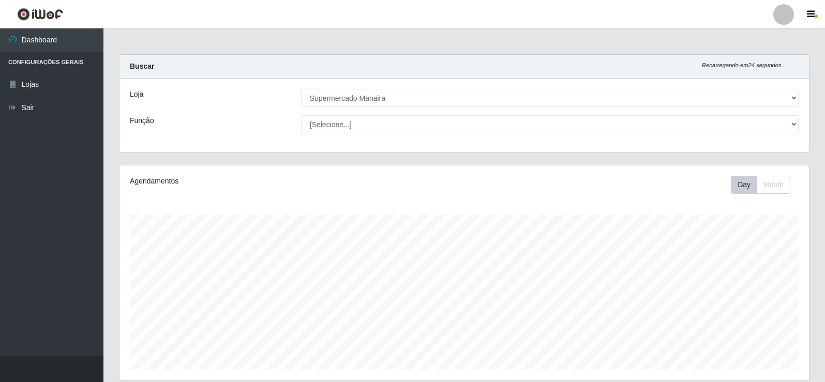
select select "443"
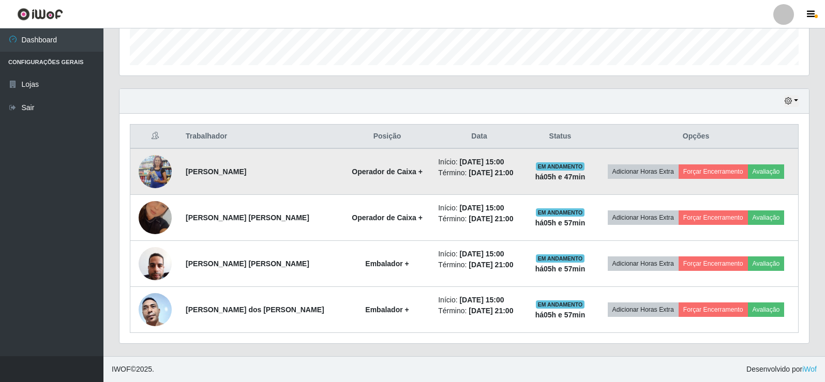
scroll to position [215, 690]
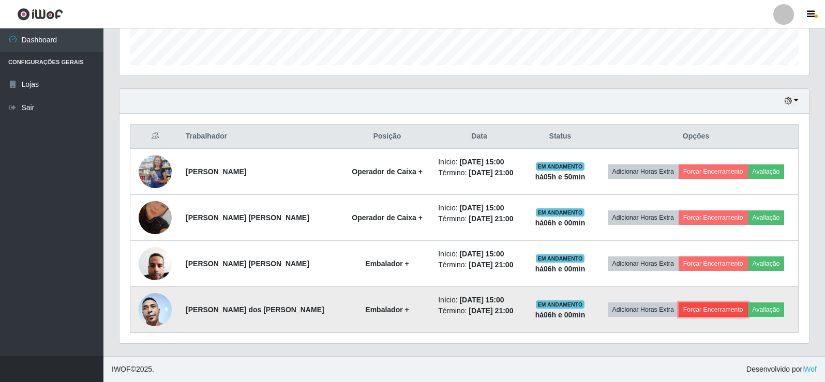
click at [694, 309] on button "Forçar Encerramento" at bounding box center [713, 310] width 69 height 14
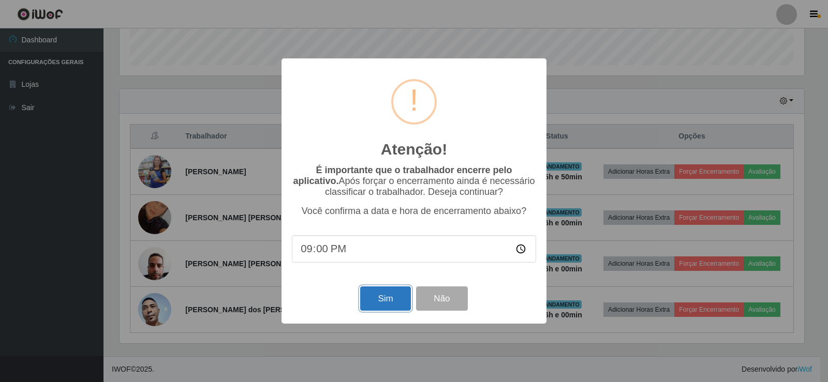
click at [385, 298] on button "Sim" at bounding box center [385, 299] width 50 height 24
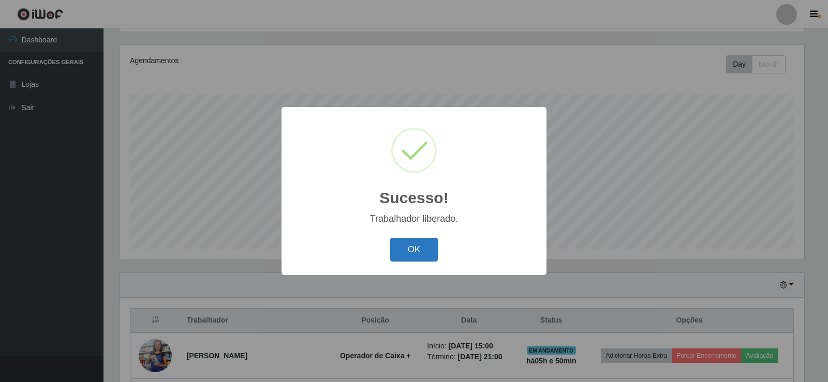
click at [408, 251] on button "OK" at bounding box center [414, 250] width 48 height 24
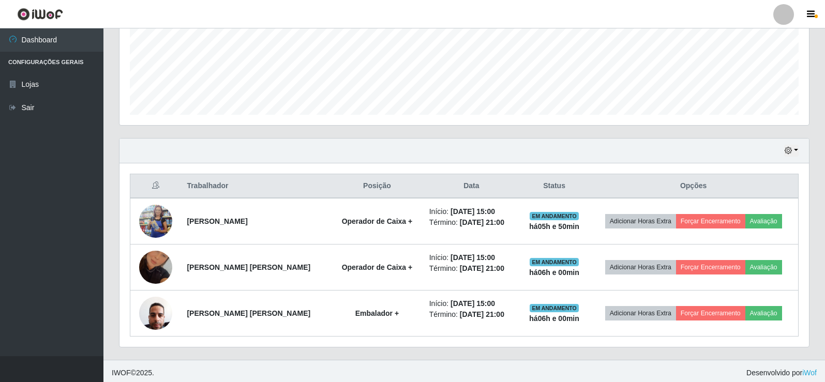
scroll to position [259, 0]
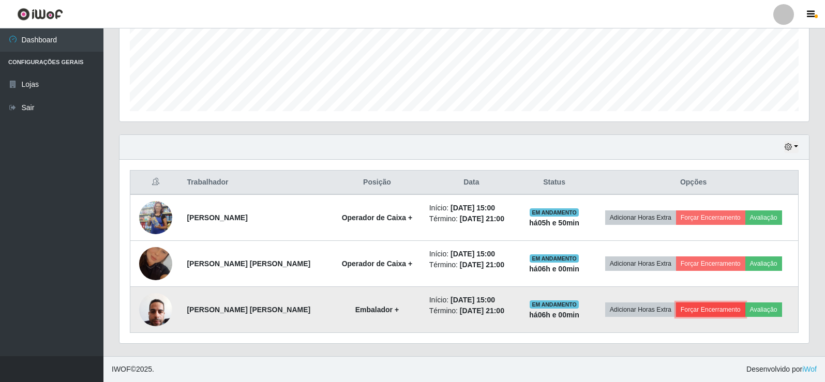
click at [702, 306] on button "Forçar Encerramento" at bounding box center [710, 310] width 69 height 14
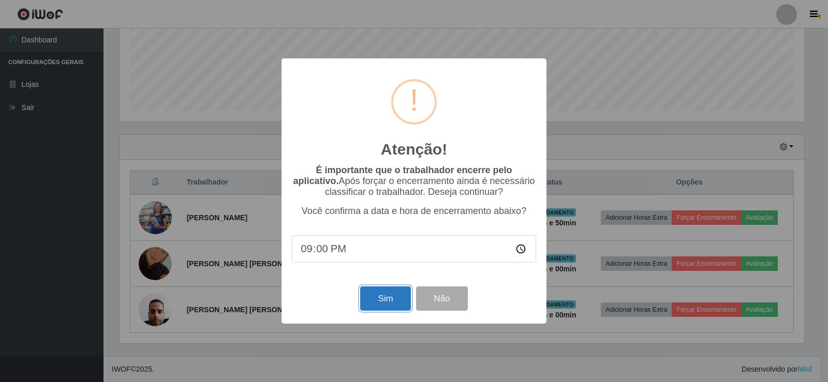
click at [372, 301] on button "Sim" at bounding box center [385, 299] width 50 height 24
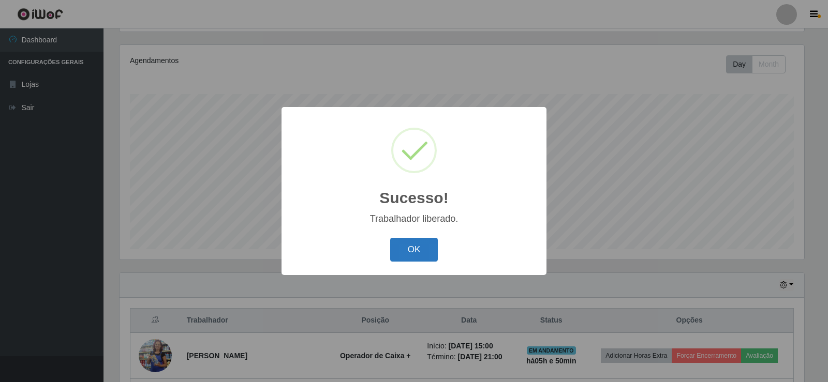
click at [412, 253] on button "OK" at bounding box center [414, 250] width 48 height 24
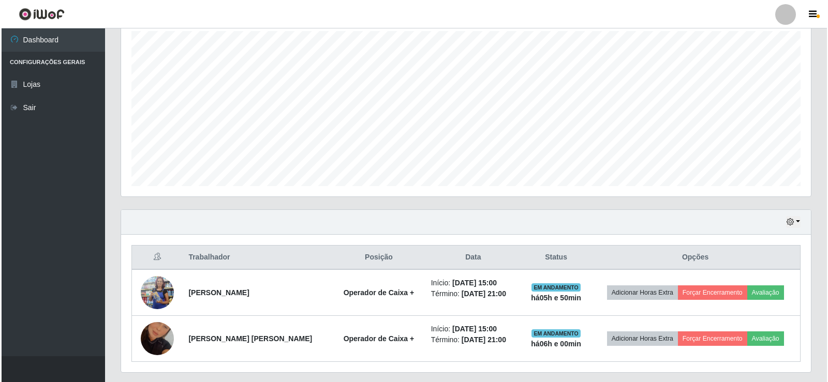
scroll to position [213, 0]
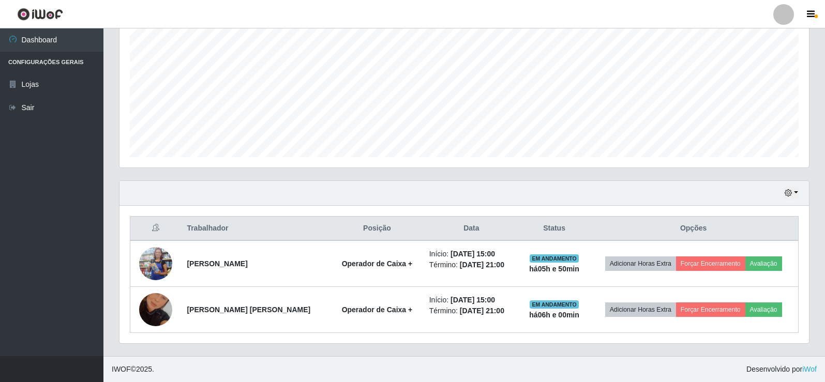
click at [16, 207] on ul "Dashboard Configurações Gerais Lojas Sair" at bounding box center [51, 192] width 103 height 328
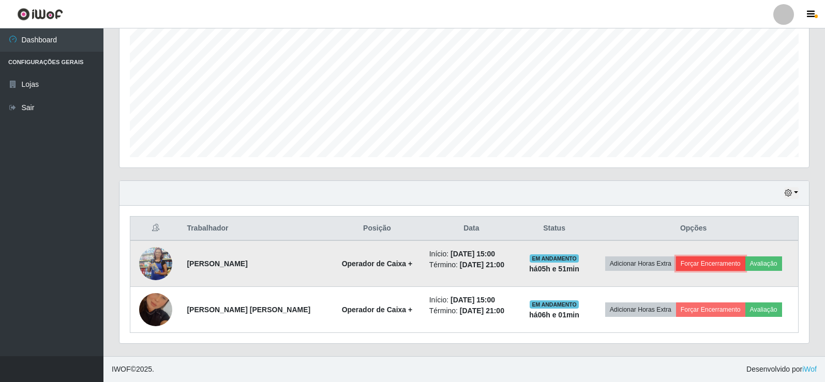
click at [696, 265] on button "Forçar Encerramento" at bounding box center [710, 264] width 69 height 14
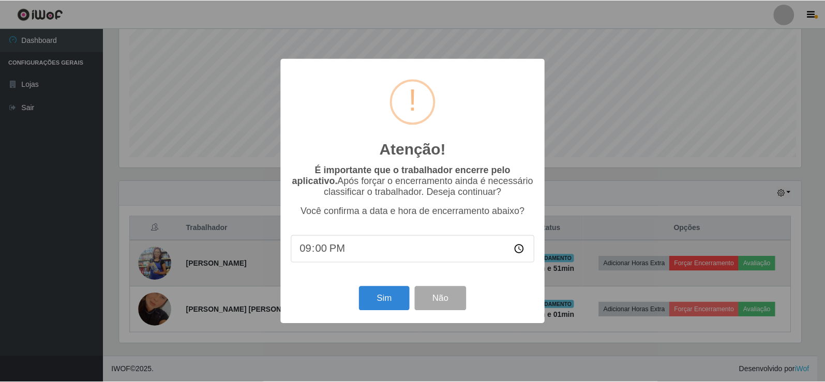
scroll to position [215, 684]
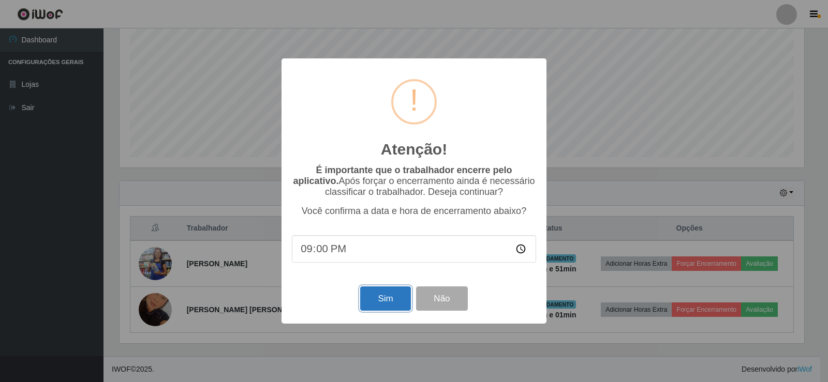
click at [376, 303] on button "Sim" at bounding box center [385, 299] width 50 height 24
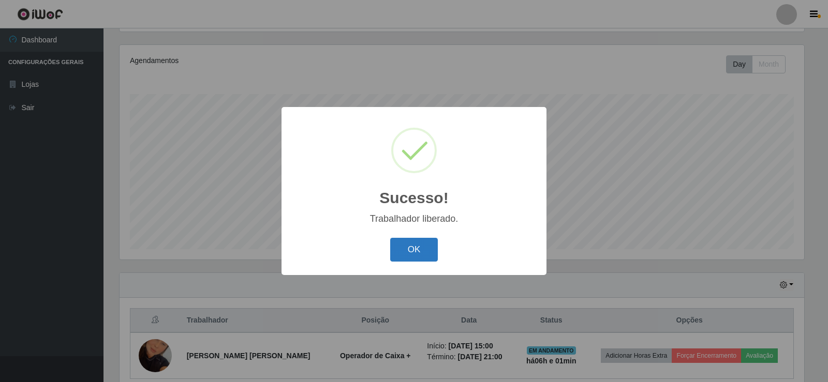
click at [406, 250] on button "OK" at bounding box center [414, 250] width 48 height 24
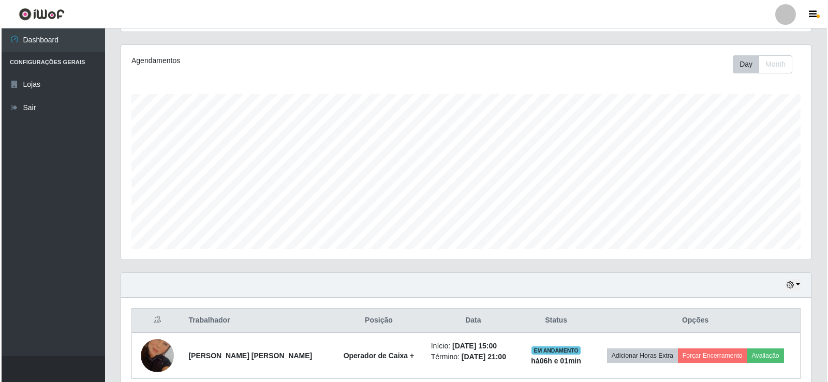
scroll to position [167, 0]
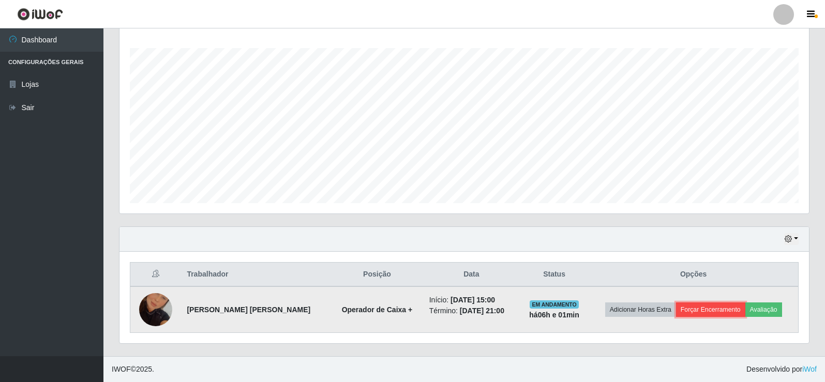
click at [690, 307] on button "Forçar Encerramento" at bounding box center [710, 310] width 69 height 14
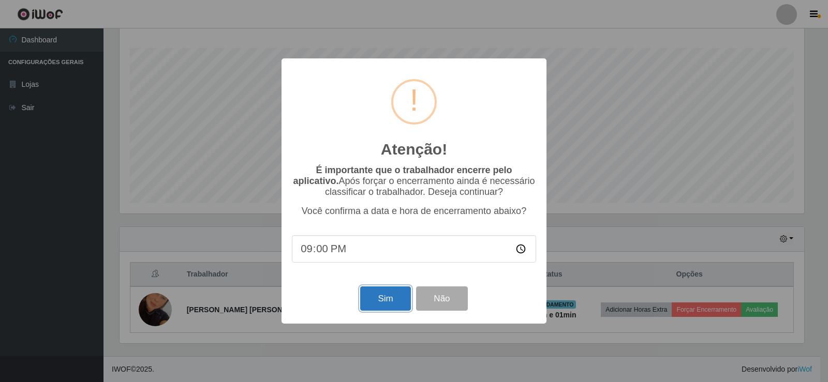
click at [398, 295] on button "Sim" at bounding box center [385, 299] width 50 height 24
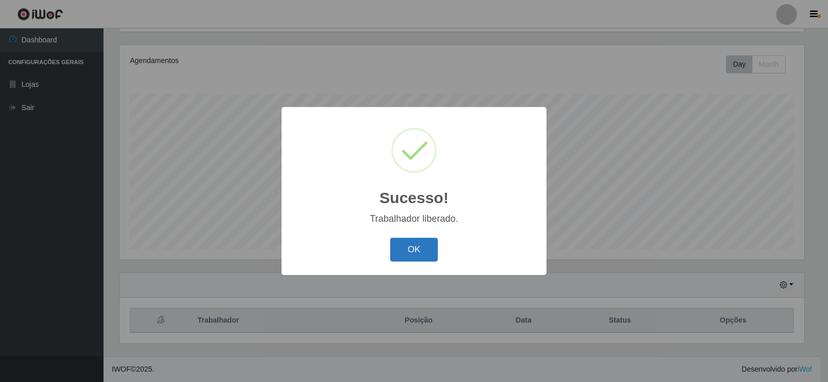
click at [410, 246] on button "OK" at bounding box center [414, 250] width 48 height 24
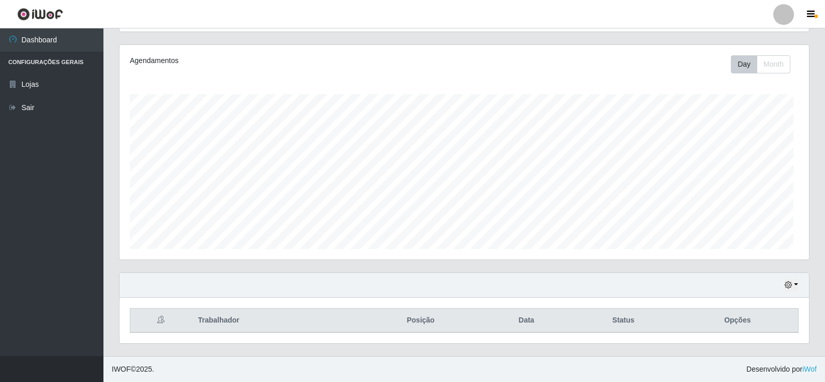
scroll to position [215, 690]
